Goal: Information Seeking & Learning: Learn about a topic

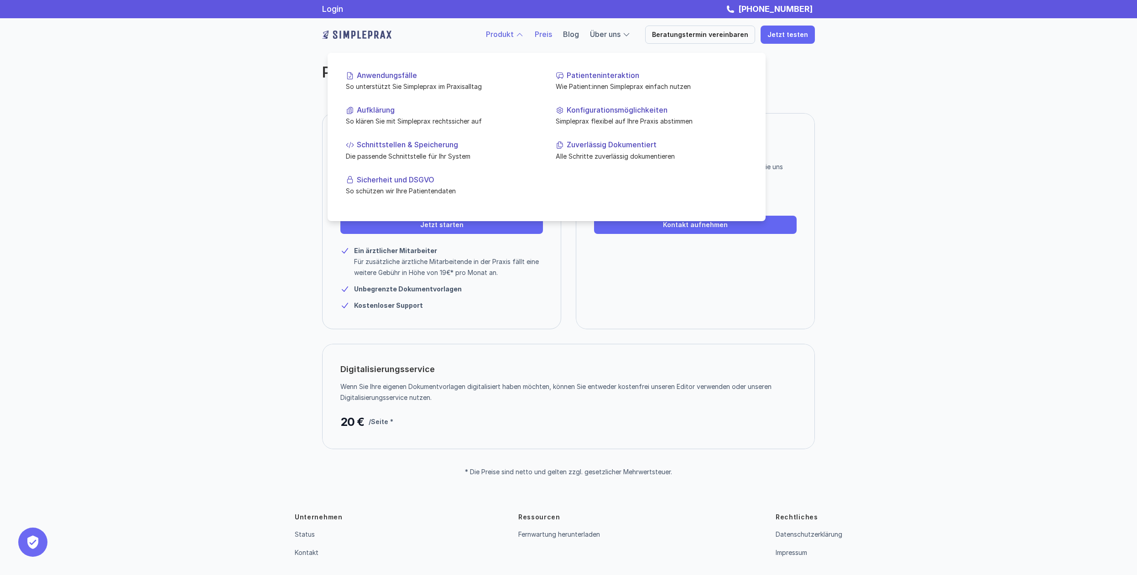
click at [507, 33] on link "Produkt" at bounding box center [500, 34] width 28 height 9
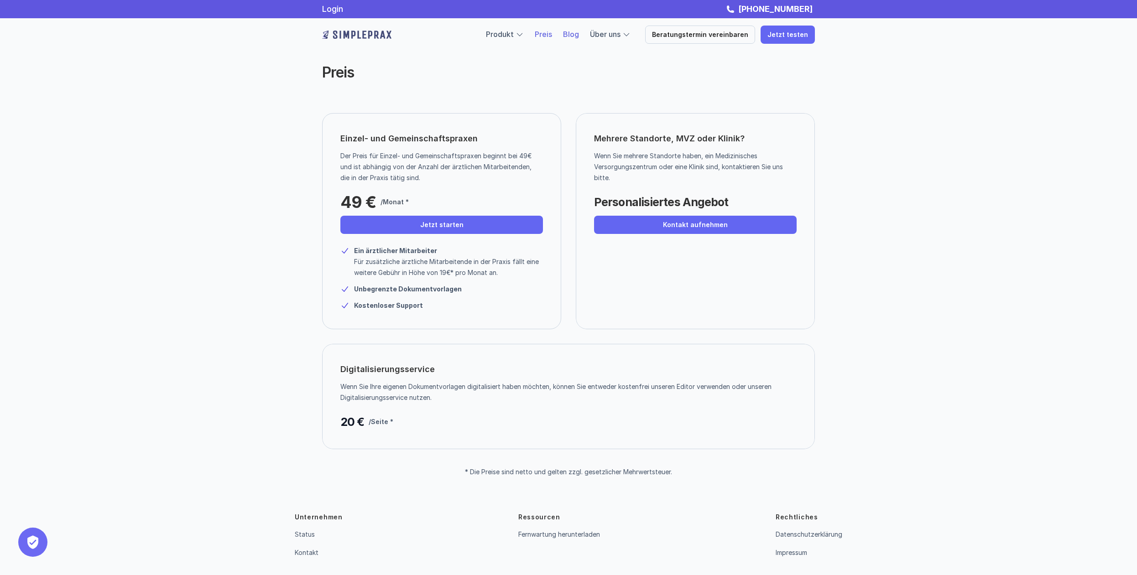
click at [575, 35] on link "Blog" at bounding box center [571, 34] width 16 height 9
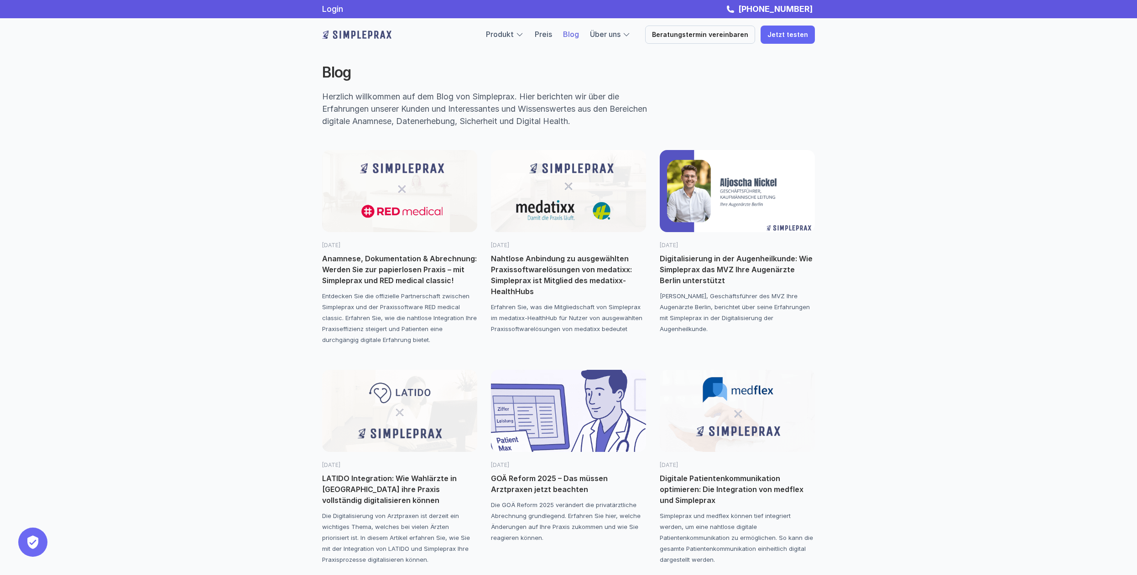
click at [535, 259] on p "Nahtlose Anbindung zu ausgewählten Praxissoftwarelösungen von medatixx: Simplep…" at bounding box center [568, 275] width 155 height 44
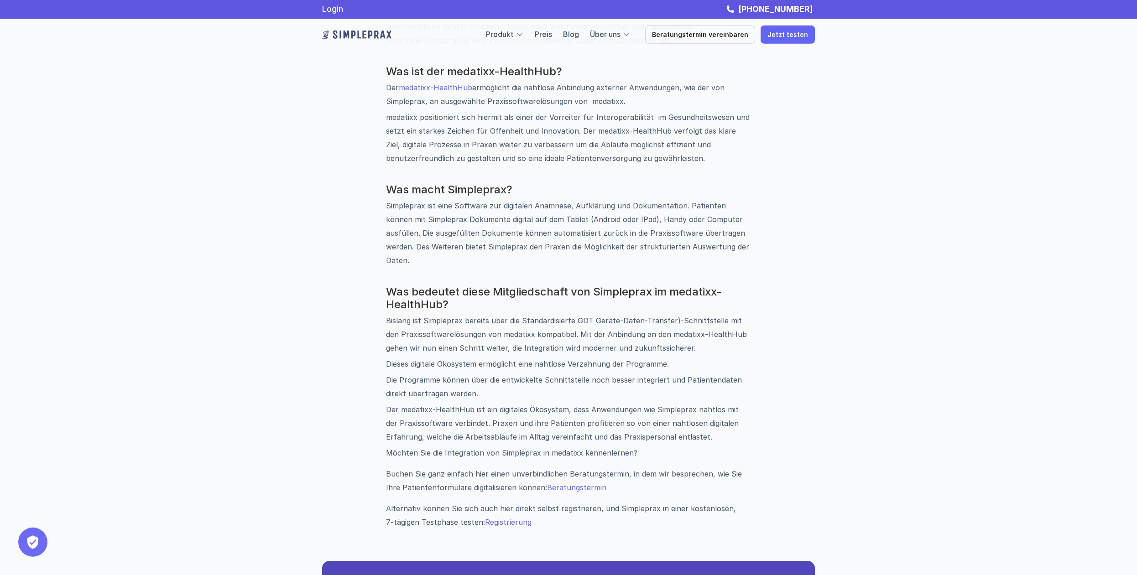
scroll to position [512, 0]
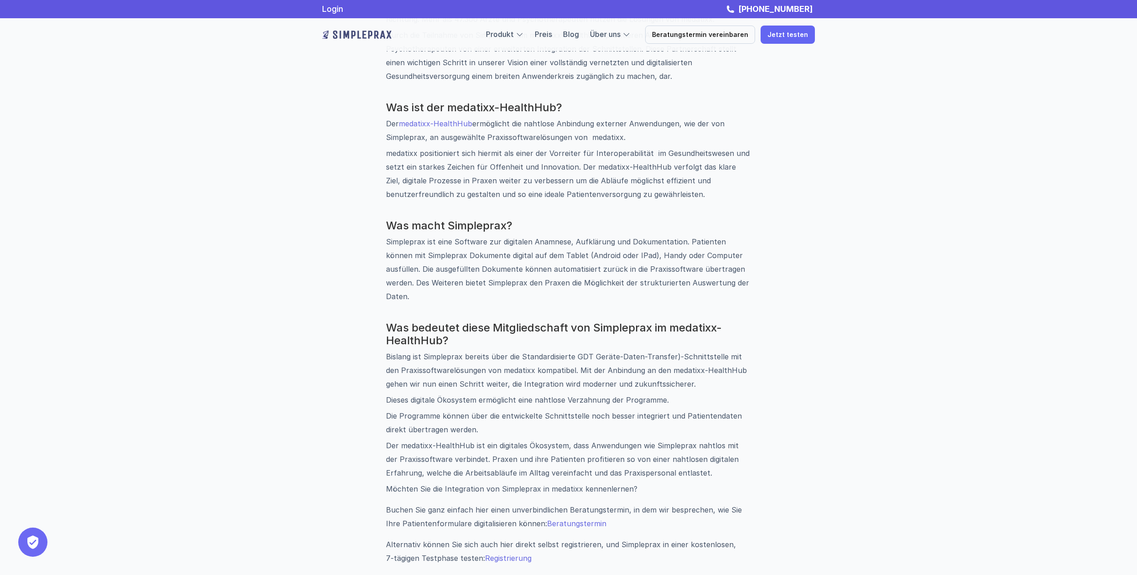
click at [447, 121] on link "medatixx-HealthHub" at bounding box center [435, 123] width 73 height 9
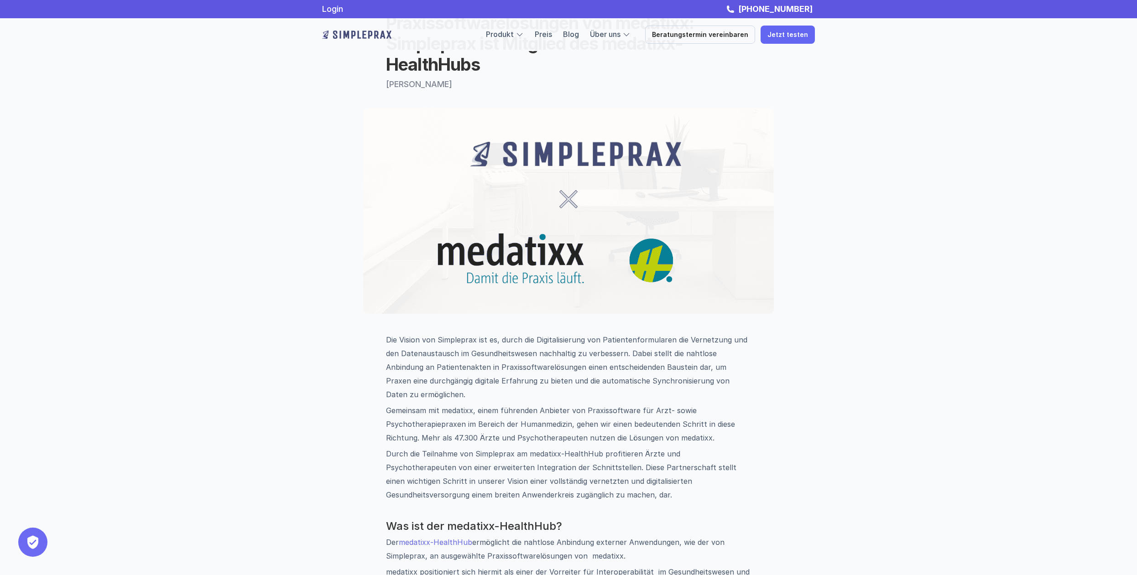
scroll to position [0, 0]
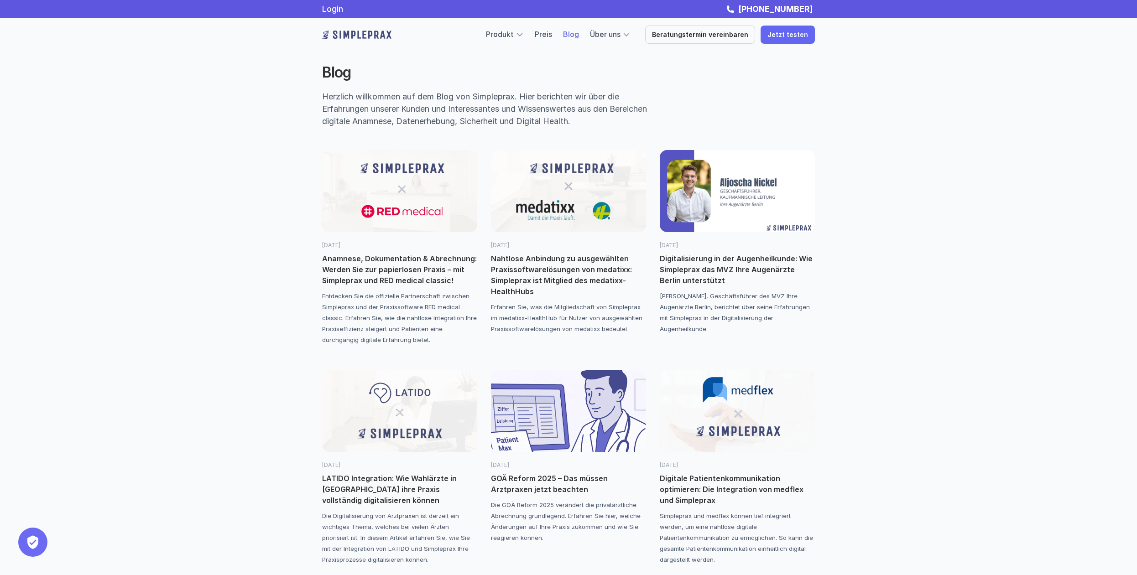
click at [386, 204] on img at bounding box center [399, 191] width 155 height 82
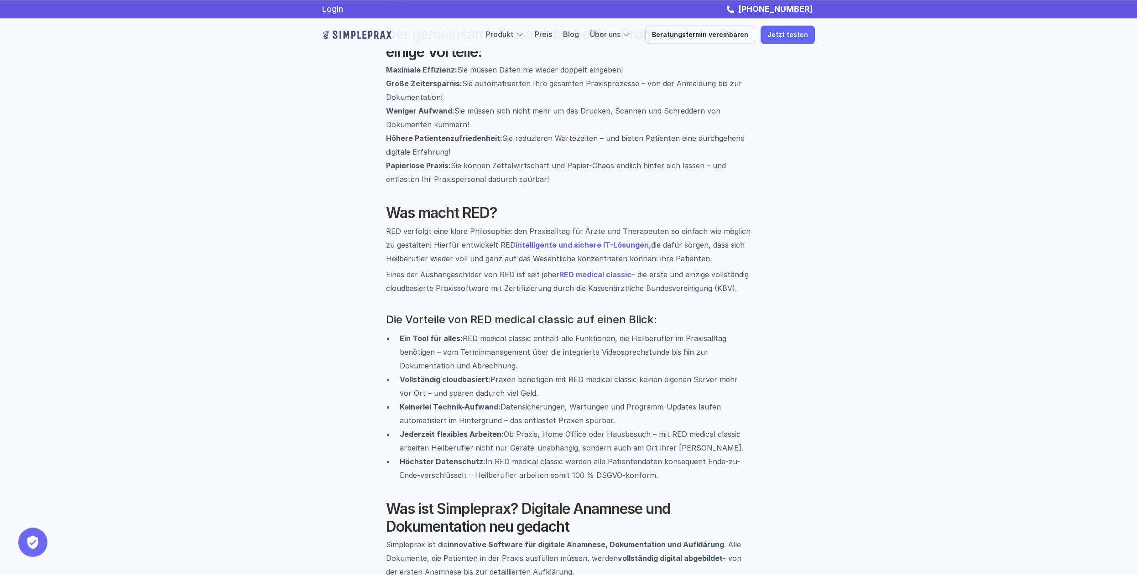
scroll to position [447, 0]
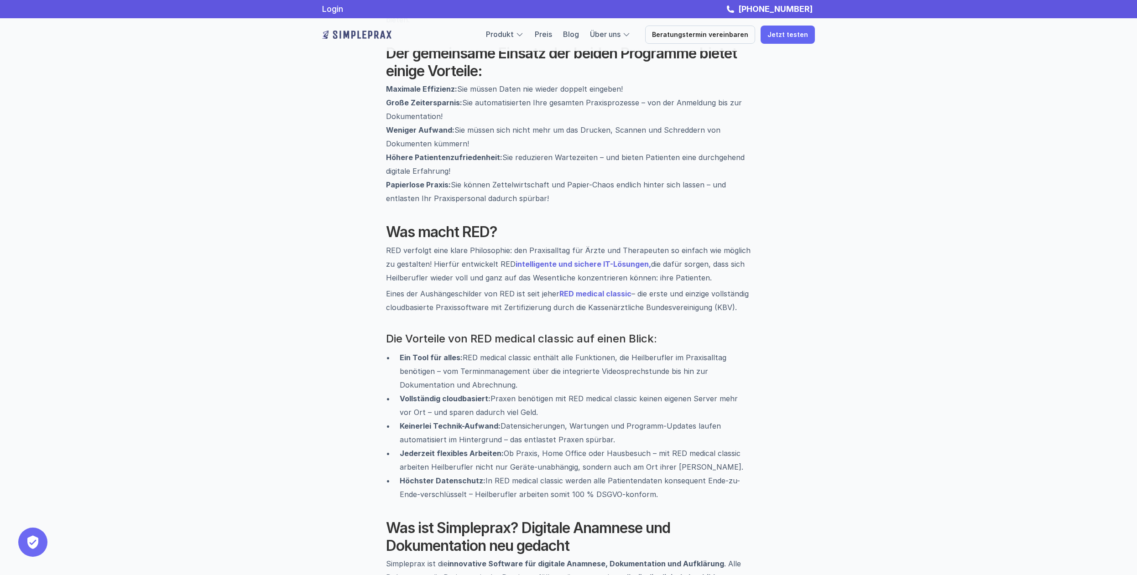
click at [567, 289] on strong "RED medical classic" at bounding box center [595, 293] width 72 height 9
